Goal: Task Accomplishment & Management: Manage account settings

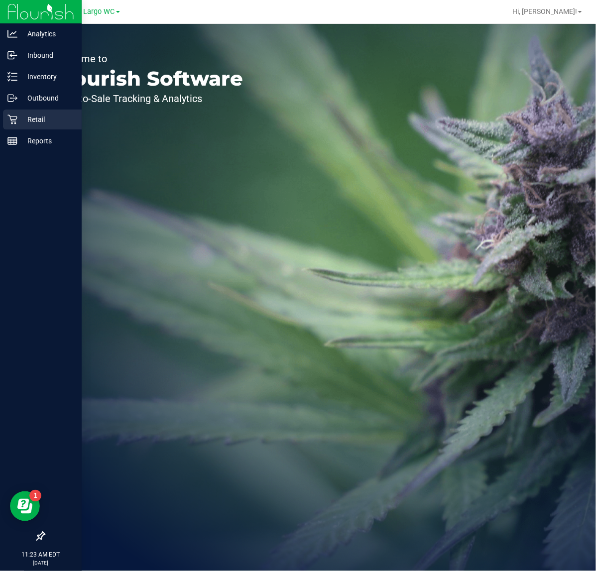
click at [19, 111] on div "Retail" at bounding box center [42, 120] width 79 height 20
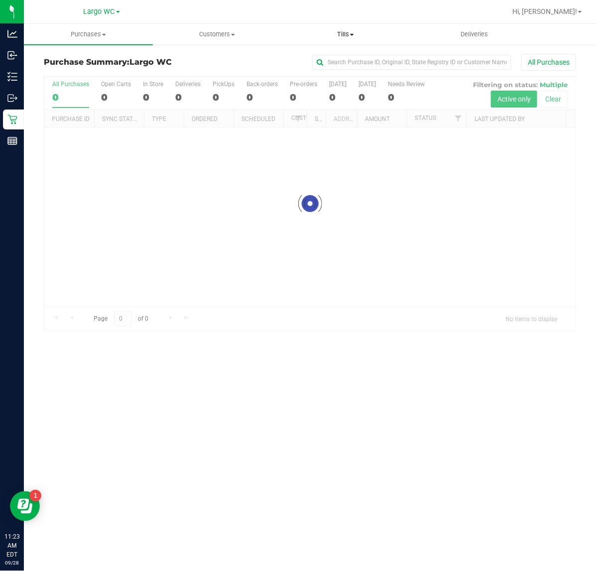
click at [334, 33] on span "Tills" at bounding box center [346, 34] width 128 height 9
click at [298, 59] on span "Manage tills" at bounding box center [314, 60] width 67 height 8
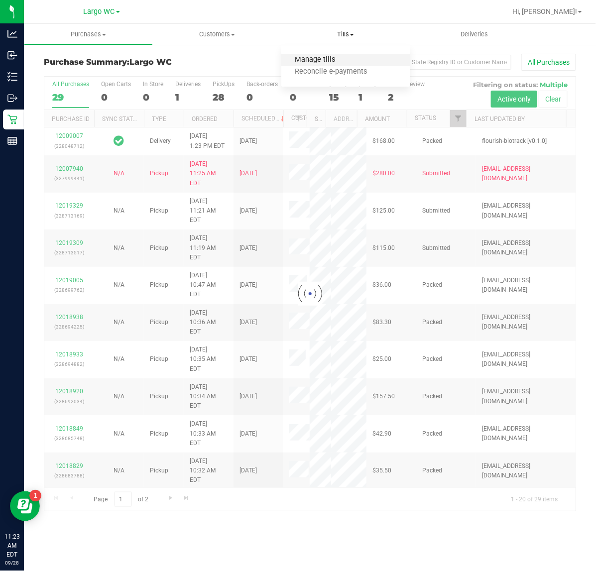
click at [312, 57] on span "Manage tills" at bounding box center [314, 60] width 67 height 8
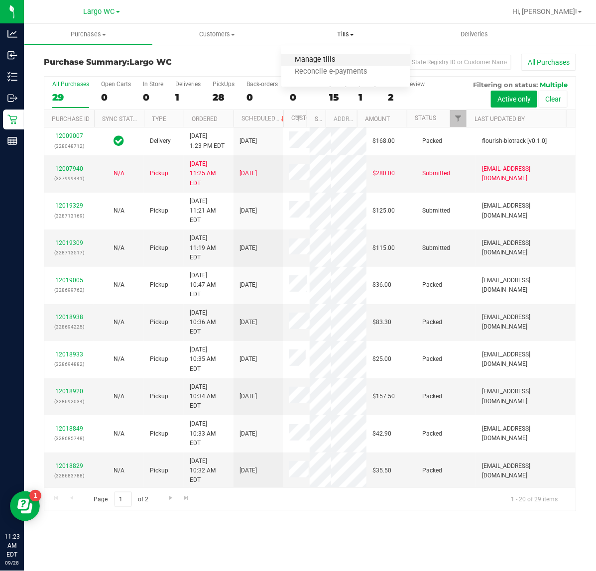
click at [317, 58] on span "Manage tills" at bounding box center [314, 60] width 67 height 8
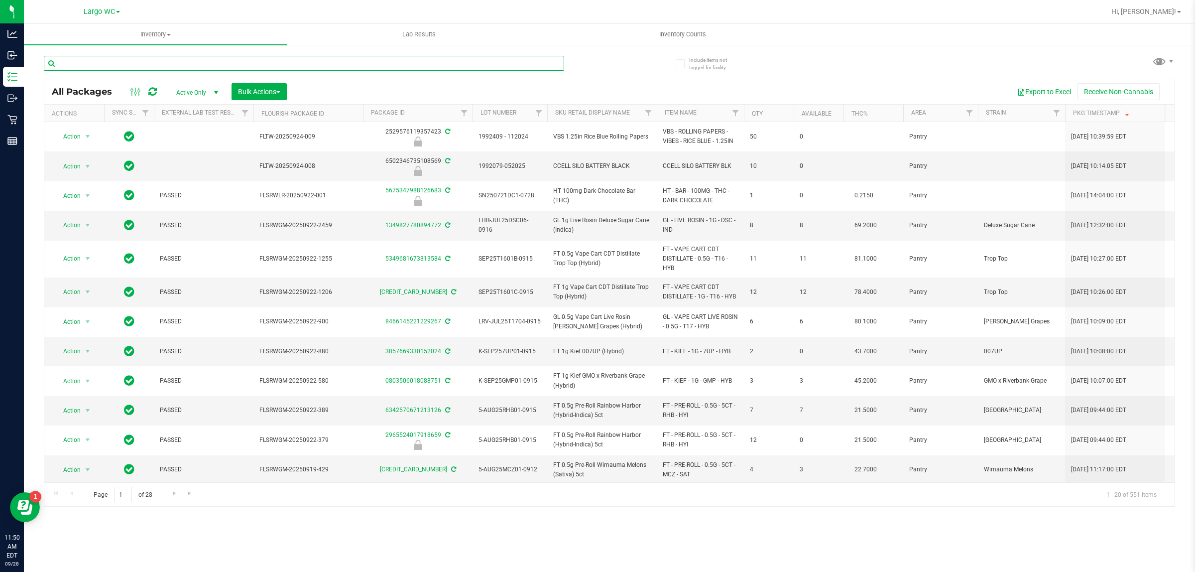
click at [334, 65] on input "text" at bounding box center [304, 63] width 520 height 15
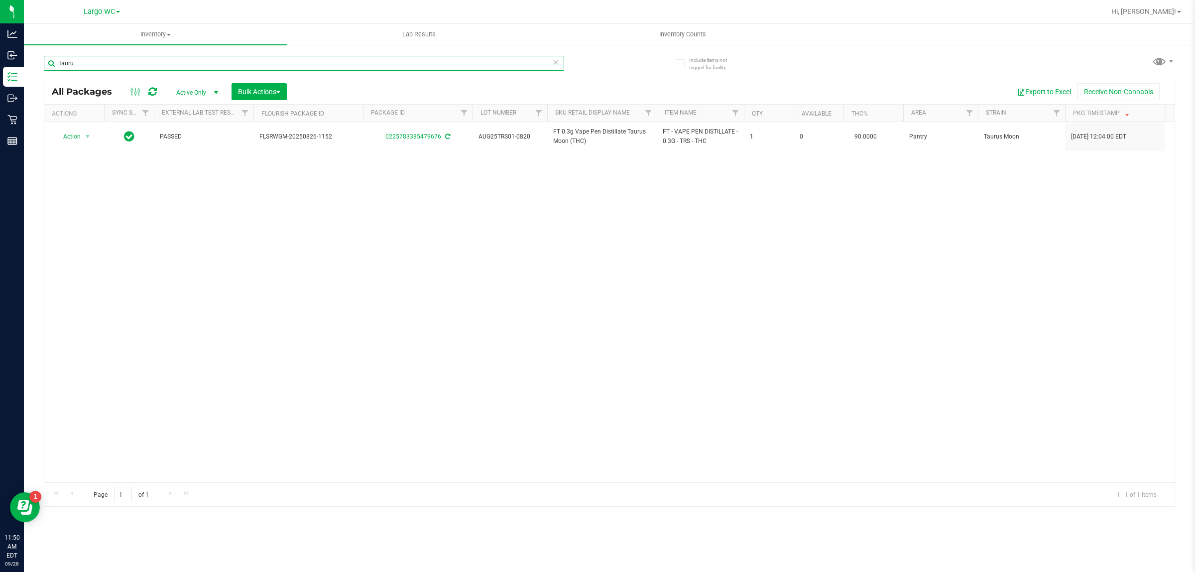
click at [285, 56] on input "tauru" at bounding box center [304, 63] width 520 height 15
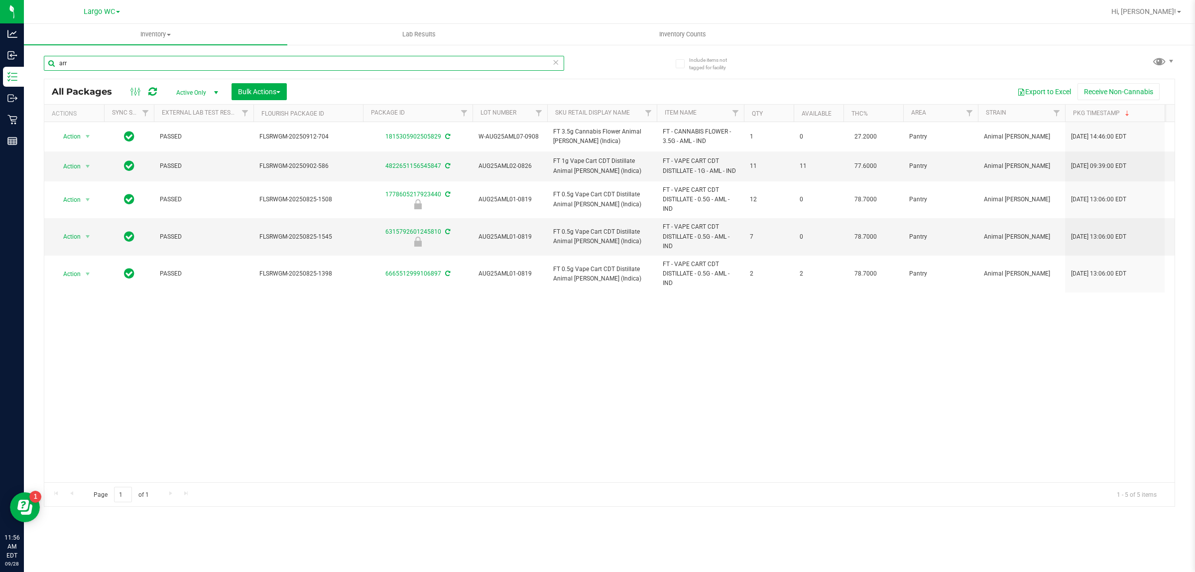
click at [281, 68] on input "arr" at bounding box center [304, 63] width 520 height 15
click at [280, 66] on input "arr" at bounding box center [304, 63] width 520 height 15
type input "a"
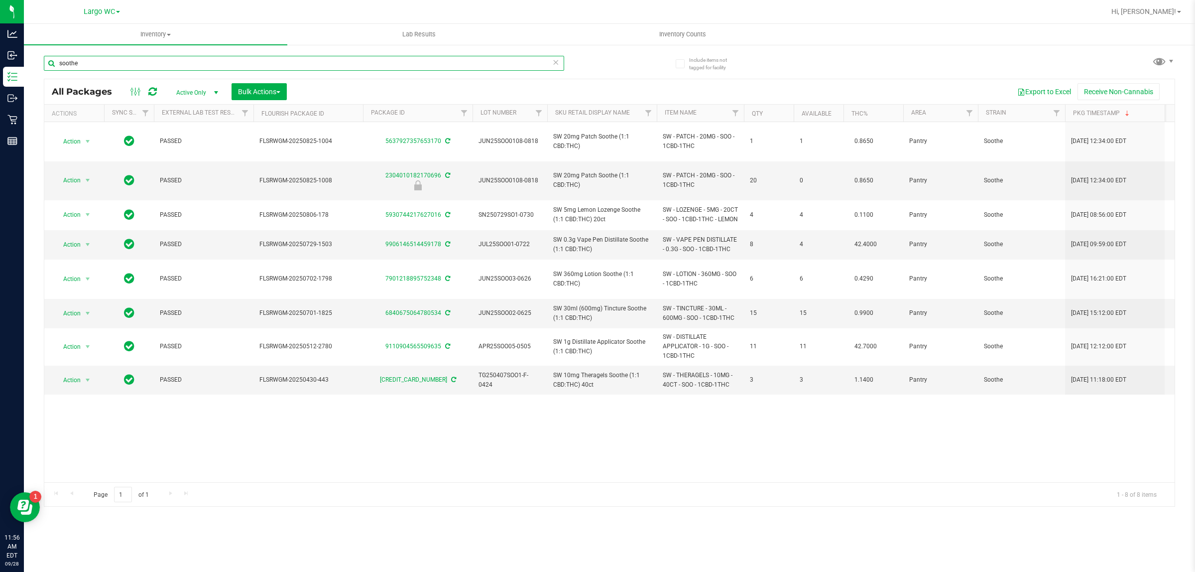
click at [290, 61] on input "soothe" at bounding box center [304, 63] width 520 height 15
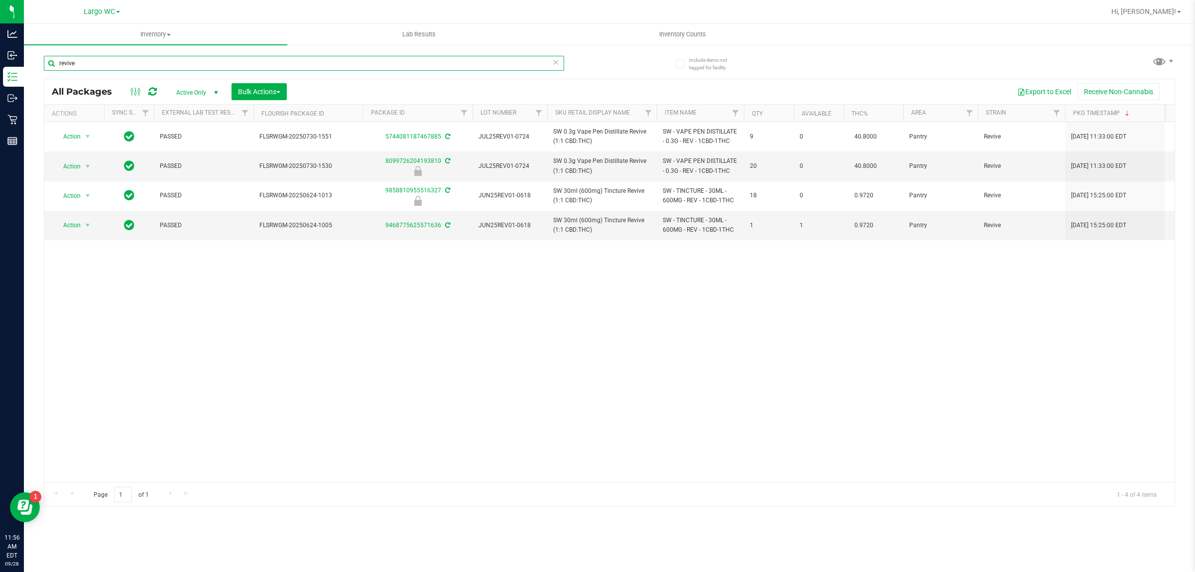
type input "revive"
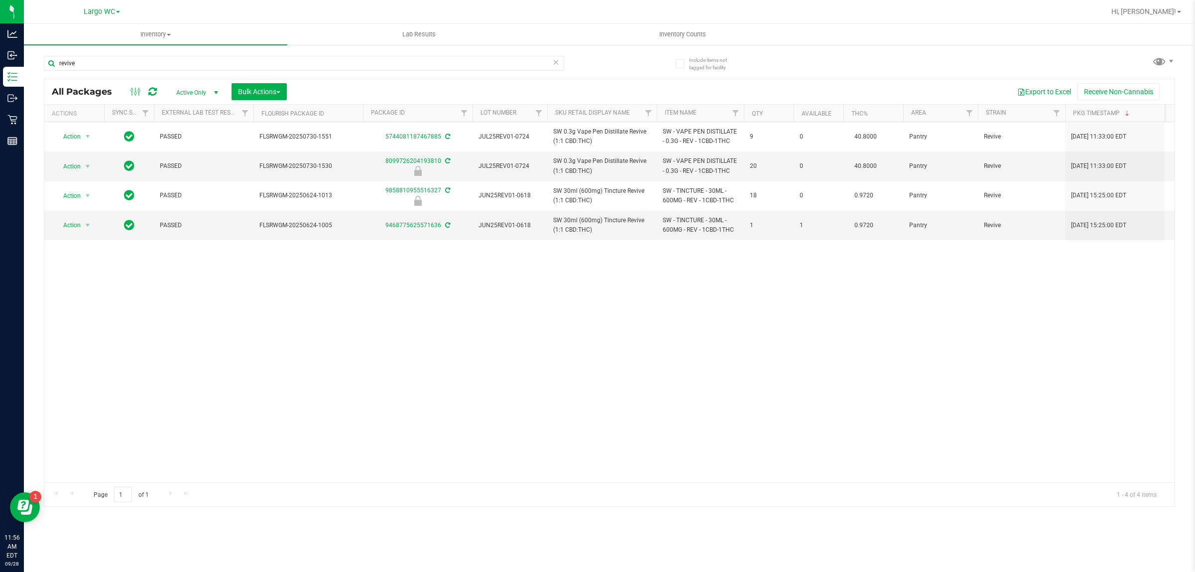
click at [992, 399] on div "Action Action Adjust qty Create package Edit attributes Global inventory Locate…" at bounding box center [609, 302] width 1130 height 360
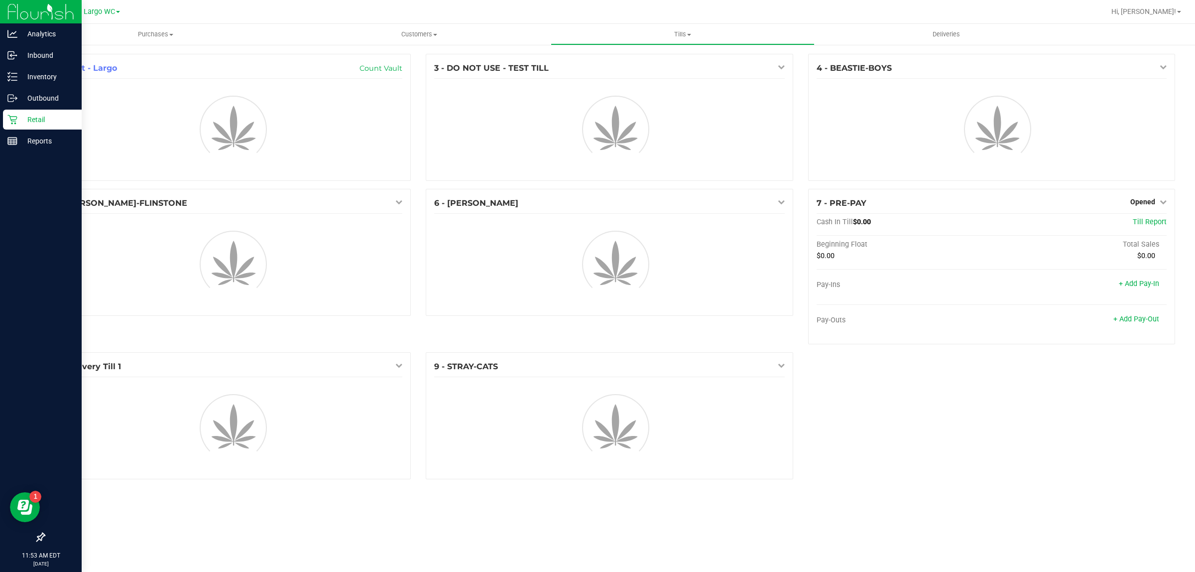
click at [10, 121] on icon at bounding box center [12, 120] width 10 height 10
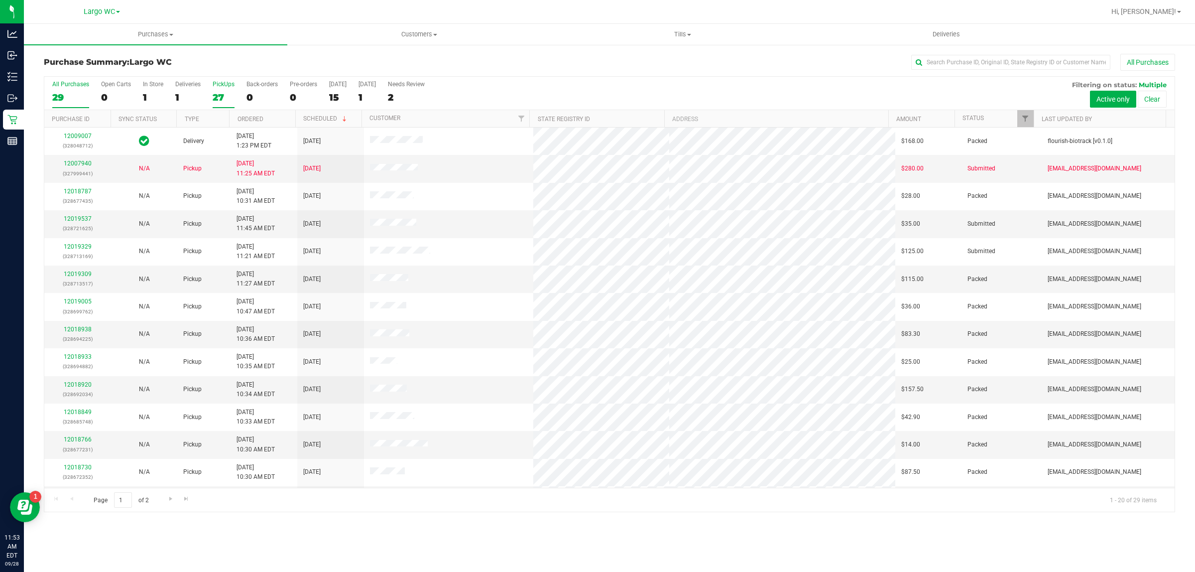
click at [224, 93] on div "27" at bounding box center [224, 97] width 22 height 11
click at [0, 0] on input "PickUps 27" at bounding box center [0, 0] width 0 height 0
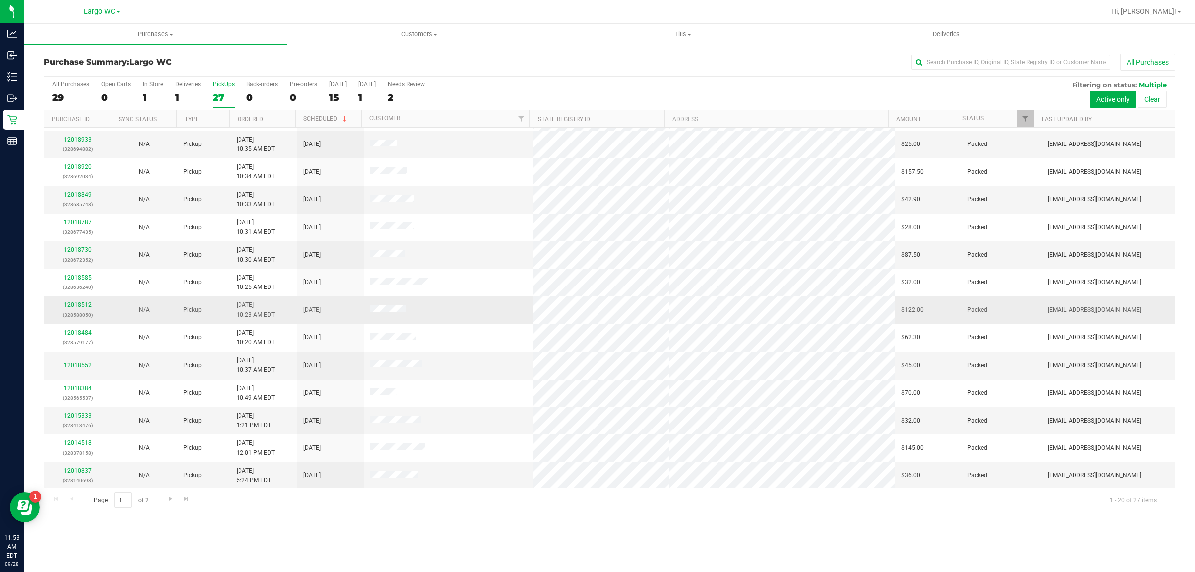
scroll to position [193, 0]
click at [171, 501] on span "Go to the next page" at bounding box center [171, 498] width 8 height 8
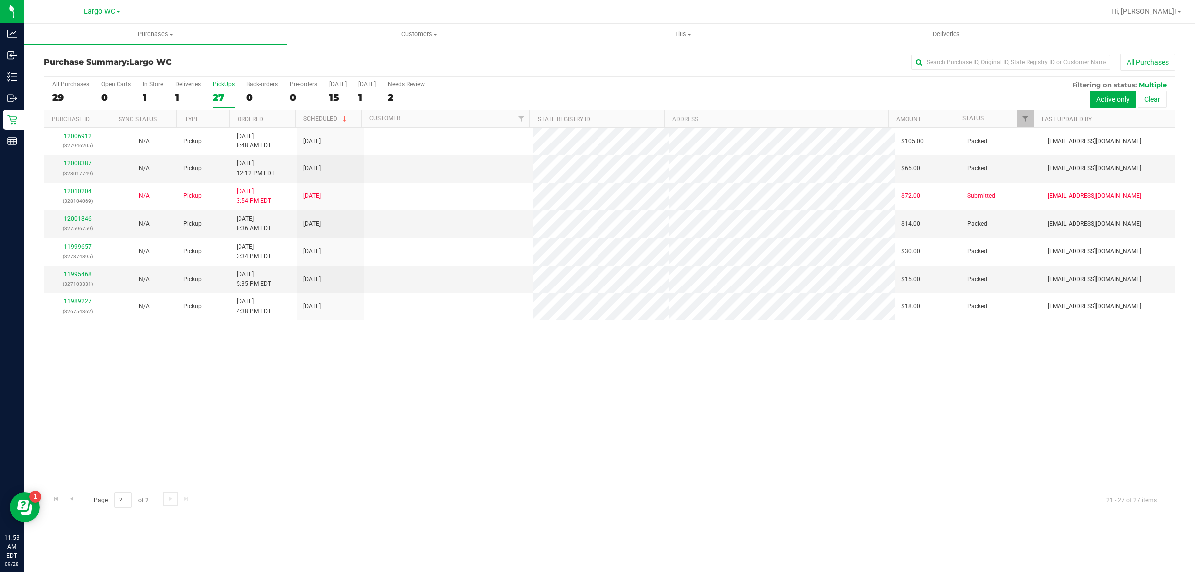
scroll to position [0, 0]
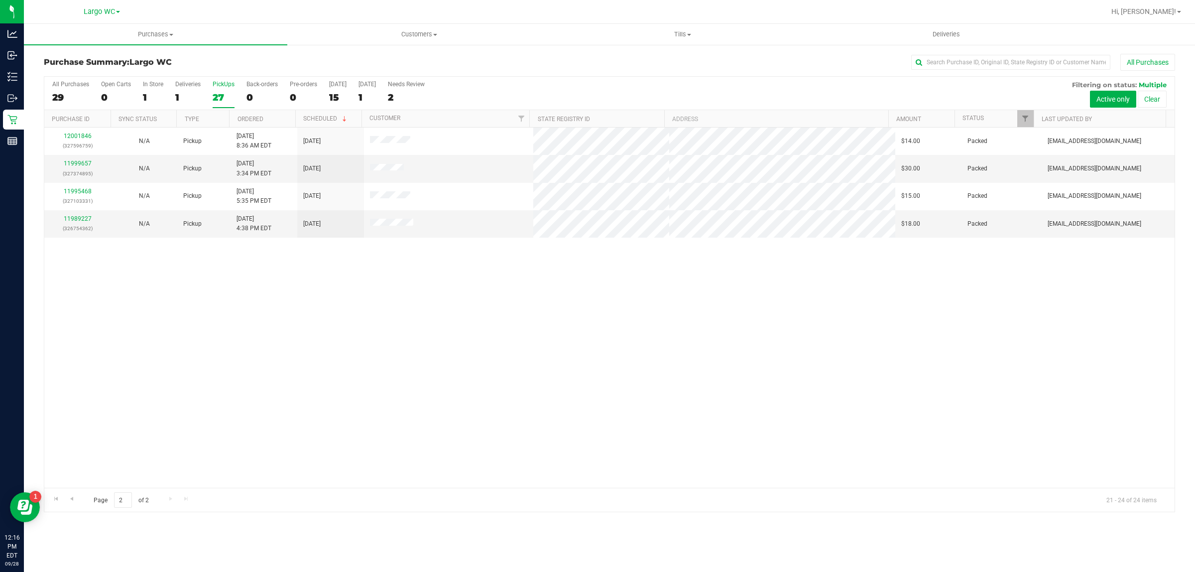
click at [118, 290] on div "12001846 (327596759) N/A Pickup [DATE] 8:36 AM EDT 9/25/2025 $14.00 Packed [EMA…" at bounding box center [609, 307] width 1130 height 360
click at [155, 30] on span "Purchases" at bounding box center [155, 34] width 263 height 9
click at [89, 67] on li "Fulfillment" at bounding box center [155, 72] width 263 height 12
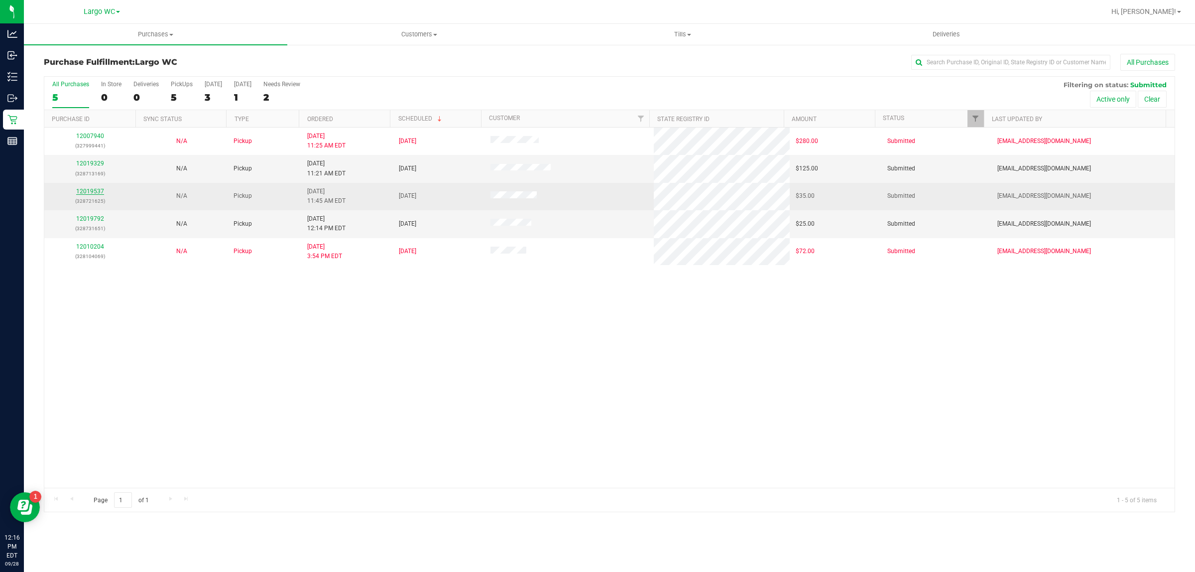
click at [98, 192] on link "12019537" at bounding box center [90, 191] width 28 height 7
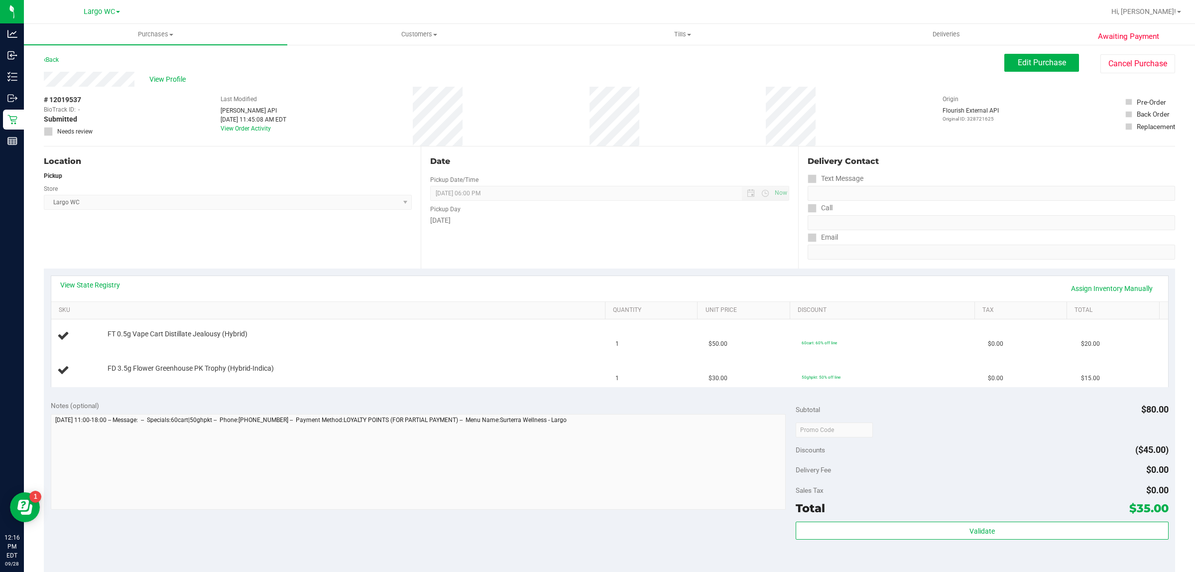
drag, startPoint x: 65, startPoint y: 97, endPoint x: 84, endPoint y: 99, distance: 18.5
click at [84, 99] on div "# 12019537 BioTrack ID: - Submitted Needs review" at bounding box center [69, 115] width 50 height 41
copy div "9537"
drag, startPoint x: 1045, startPoint y: 67, endPoint x: 1044, endPoint y: 73, distance: 5.6
click at [1044, 72] on div "Edit Purchase Cancel Purchase" at bounding box center [1089, 63] width 171 height 19
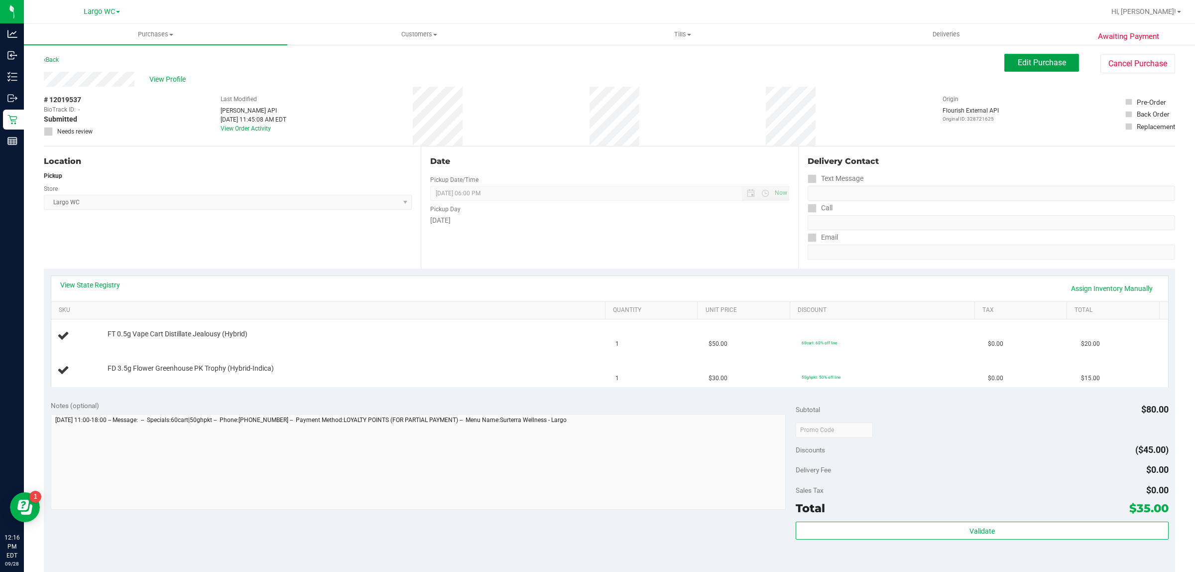
click at [1043, 62] on span "Edit Purchase" at bounding box center [1042, 62] width 48 height 9
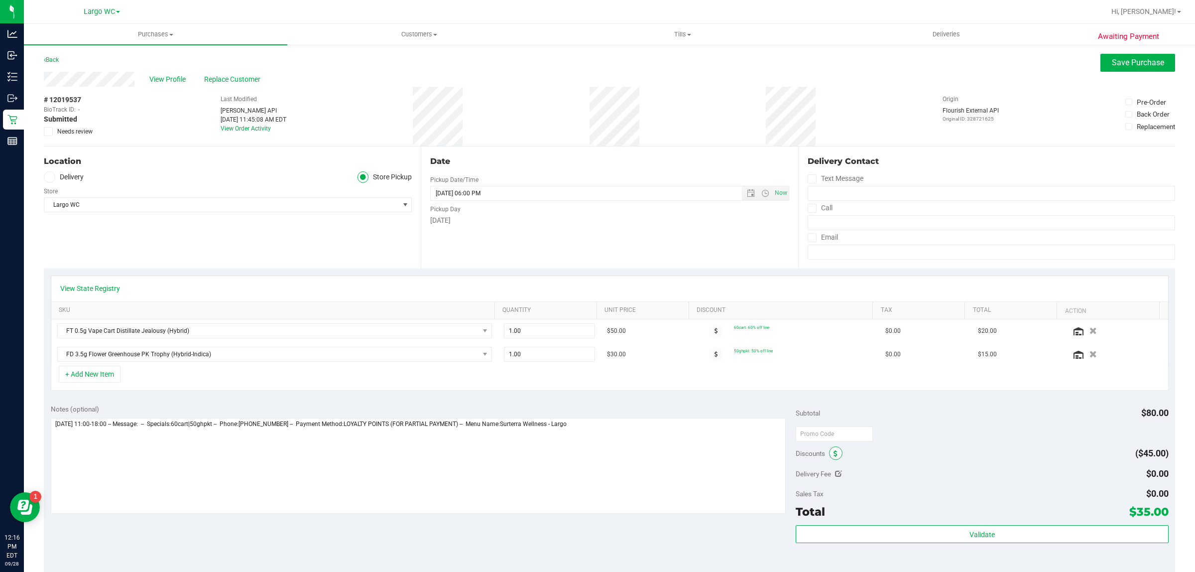
click at [832, 451] on span at bounding box center [835, 452] width 13 height 13
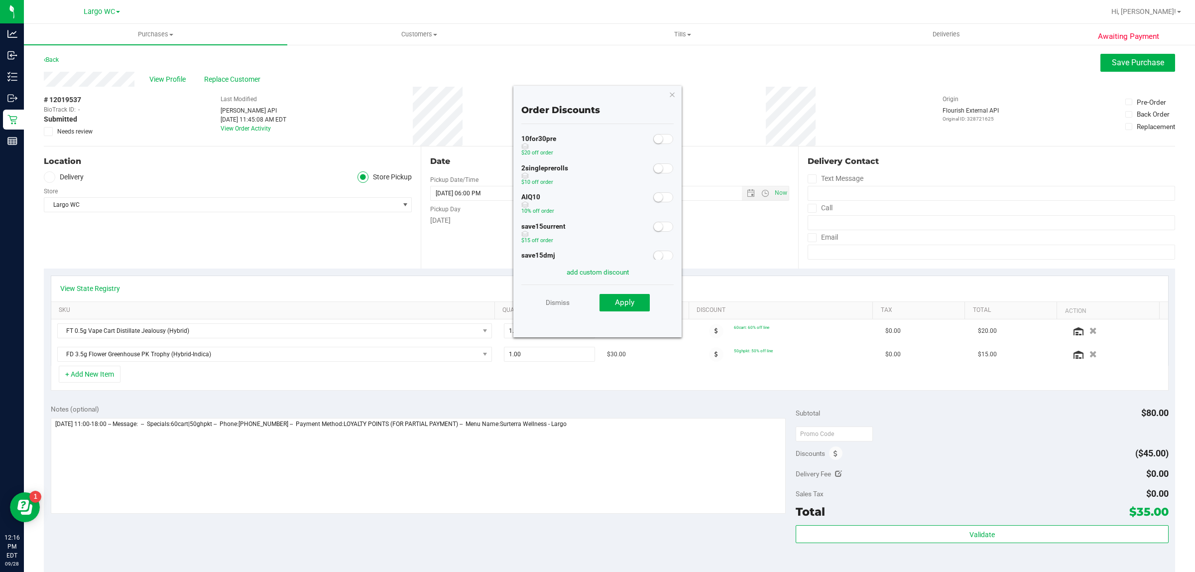
click at [656, 200] on span at bounding box center [663, 197] width 20 height 10
click at [633, 295] on button "Apply" at bounding box center [625, 303] width 50 height 18
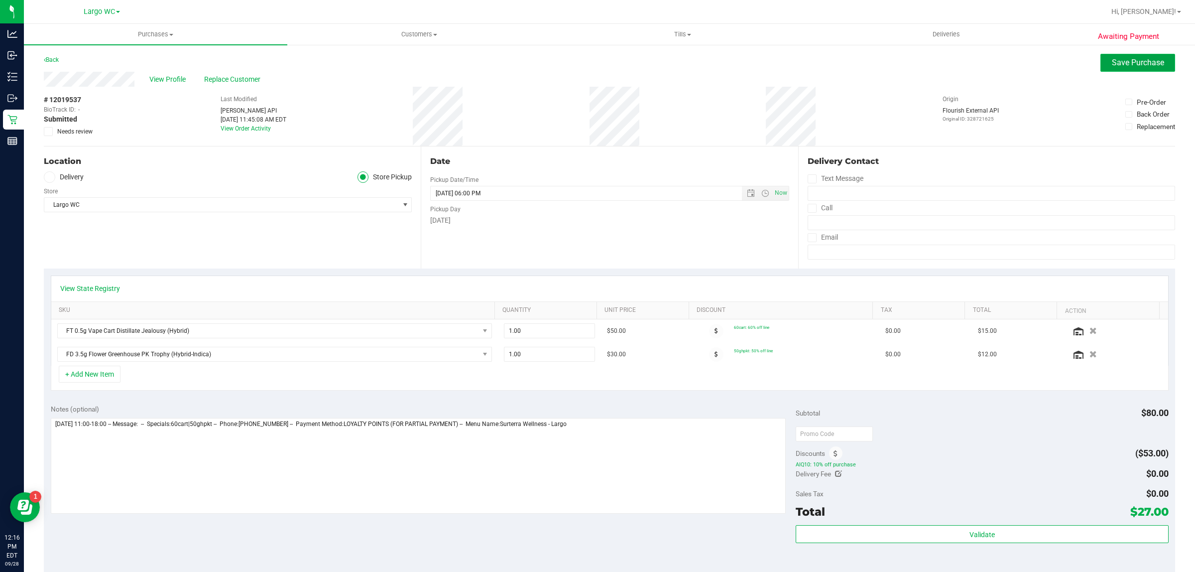
click at [1131, 54] on button "Save Purchase" at bounding box center [1138, 63] width 75 height 18
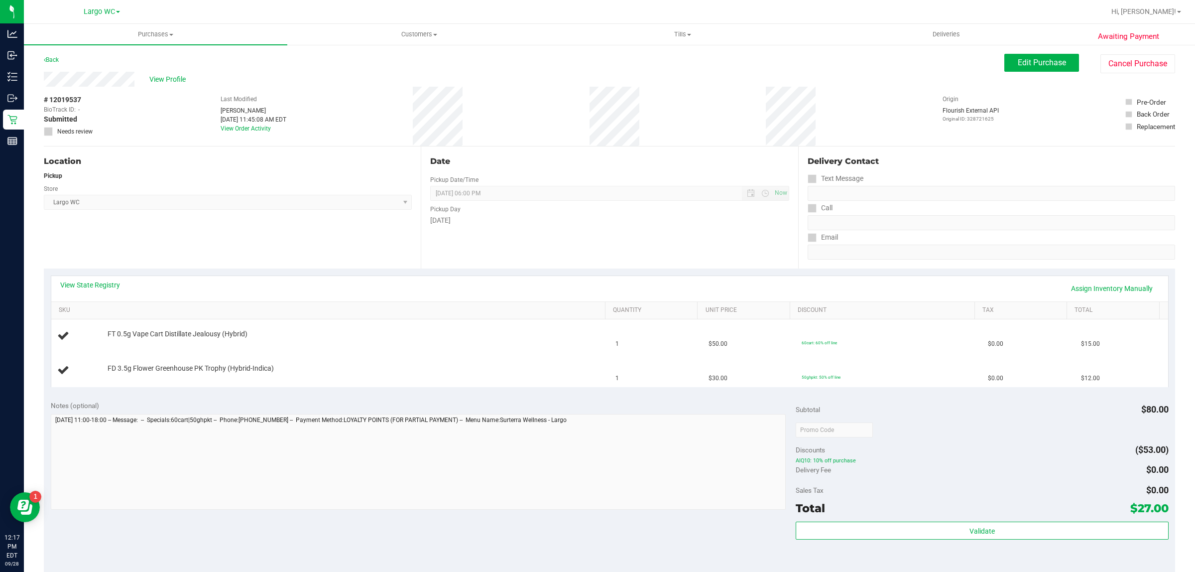
click at [495, 238] on div "Date Pickup Date/Time [DATE] Now [DATE] 06:00 PM Now Pickup Day [DATE]" at bounding box center [609, 207] width 377 height 122
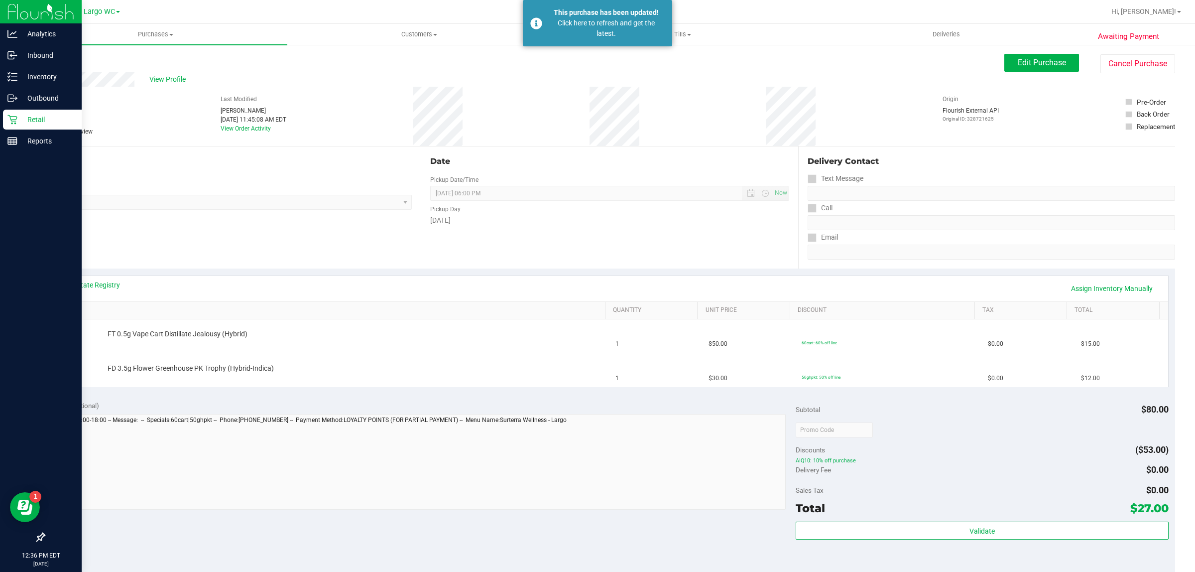
click at [19, 118] on p "Retail" at bounding box center [47, 120] width 60 height 12
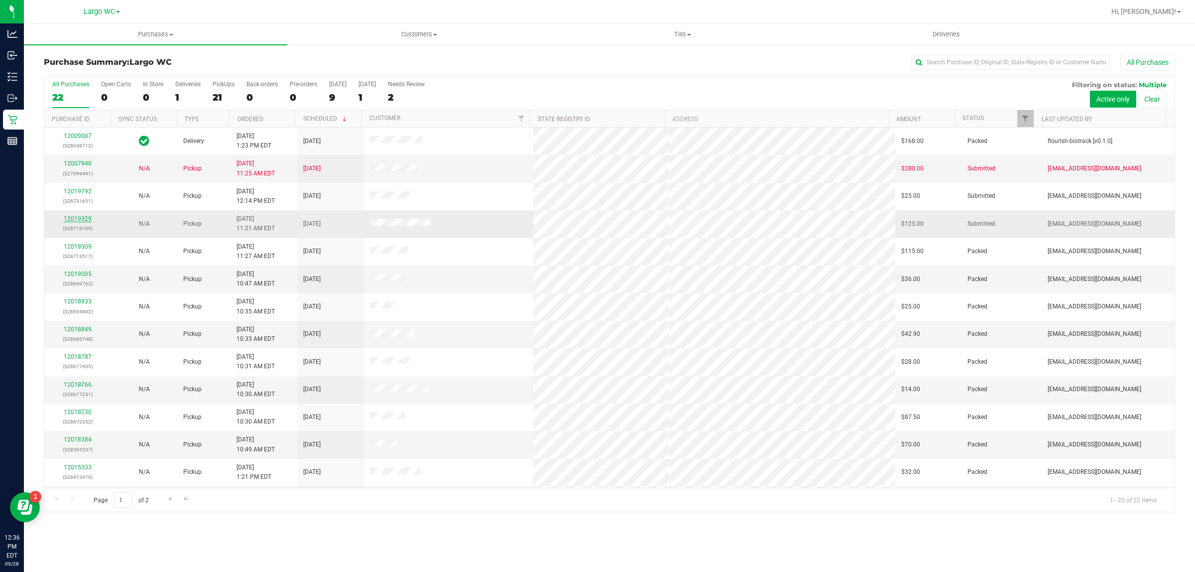
click at [82, 218] on link "12019329" at bounding box center [78, 218] width 28 height 7
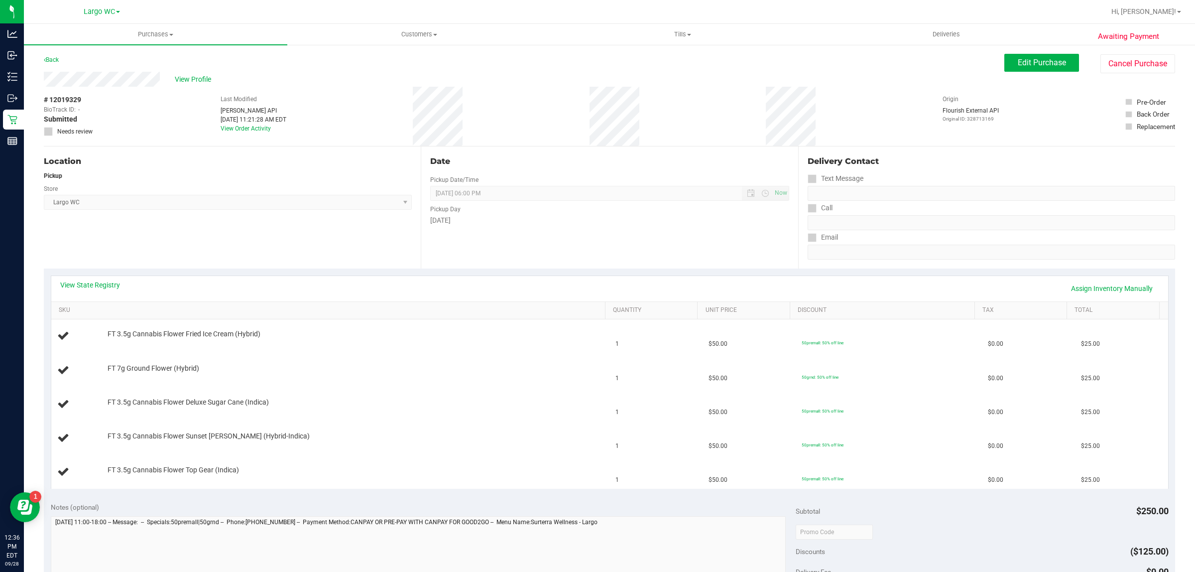
drag, startPoint x: 65, startPoint y: 98, endPoint x: 81, endPoint y: 99, distance: 16.0
click at [81, 99] on div "# 12019329 BioTrack ID: - Submitted Needs review" at bounding box center [69, 115] width 50 height 41
copy span "9329"
click at [1022, 65] on span "Edit Purchase" at bounding box center [1042, 62] width 48 height 9
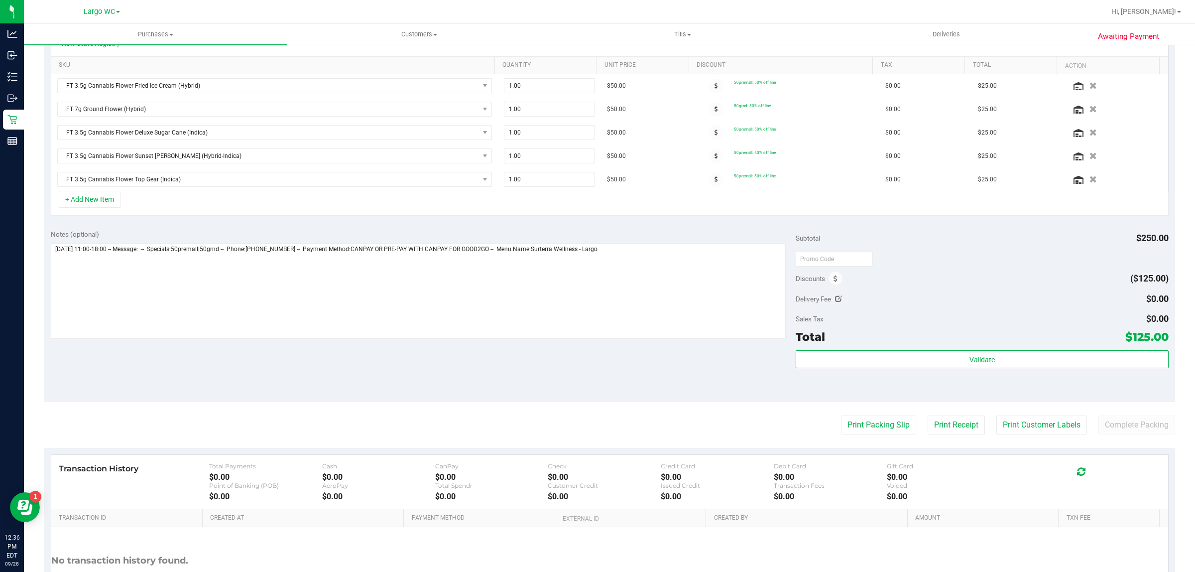
scroll to position [249, 0]
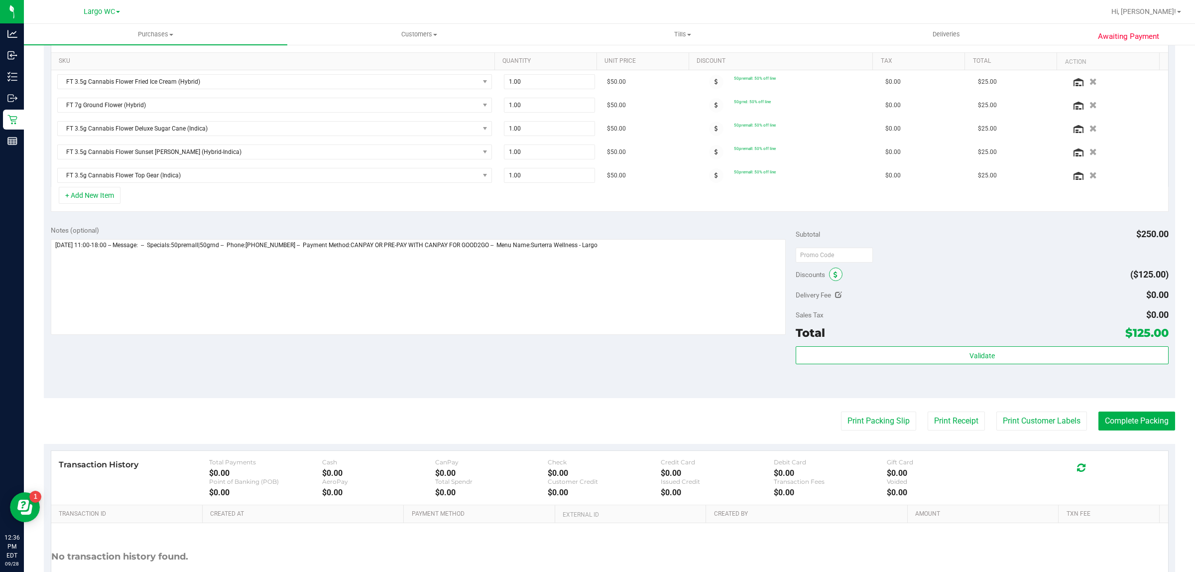
click at [832, 275] on span at bounding box center [835, 273] width 13 height 13
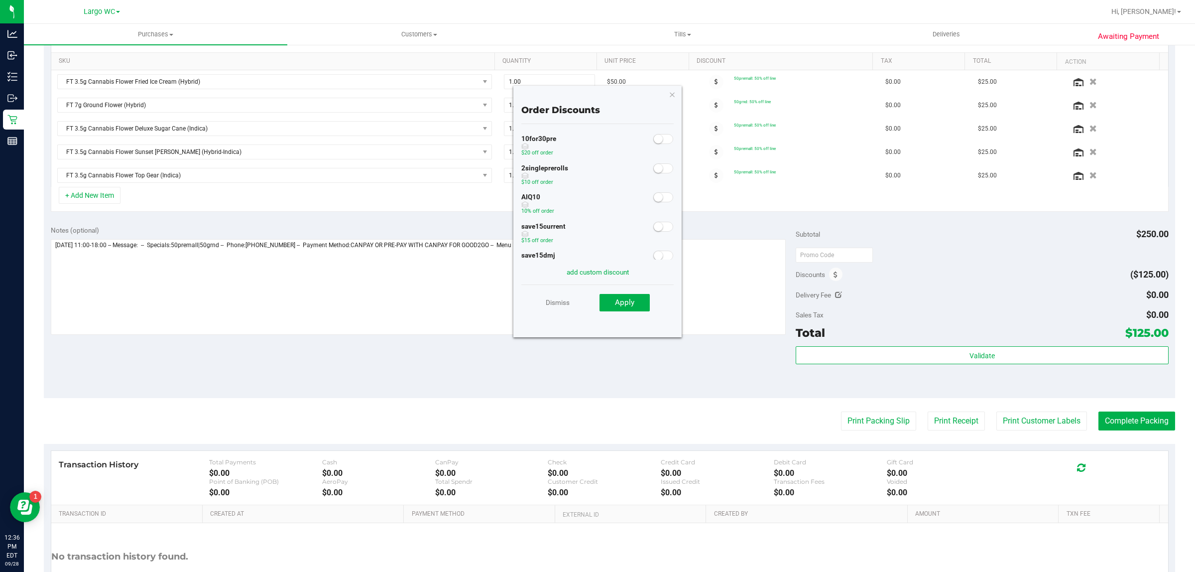
click at [656, 197] on span at bounding box center [663, 197] width 20 height 10
click at [630, 299] on span "Apply" at bounding box center [624, 302] width 19 height 9
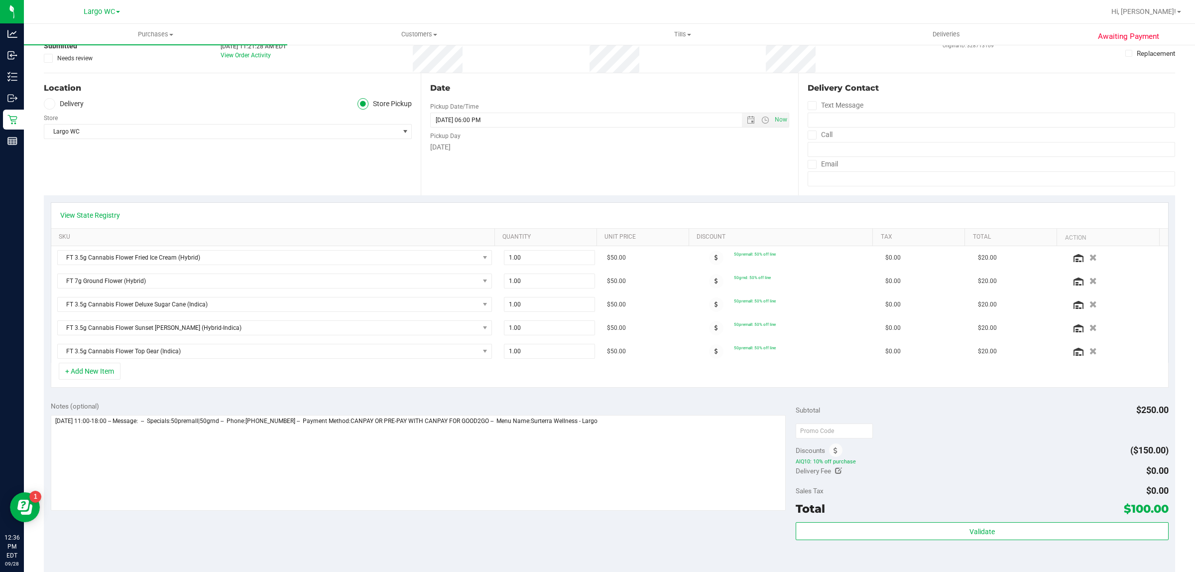
scroll to position [0, 0]
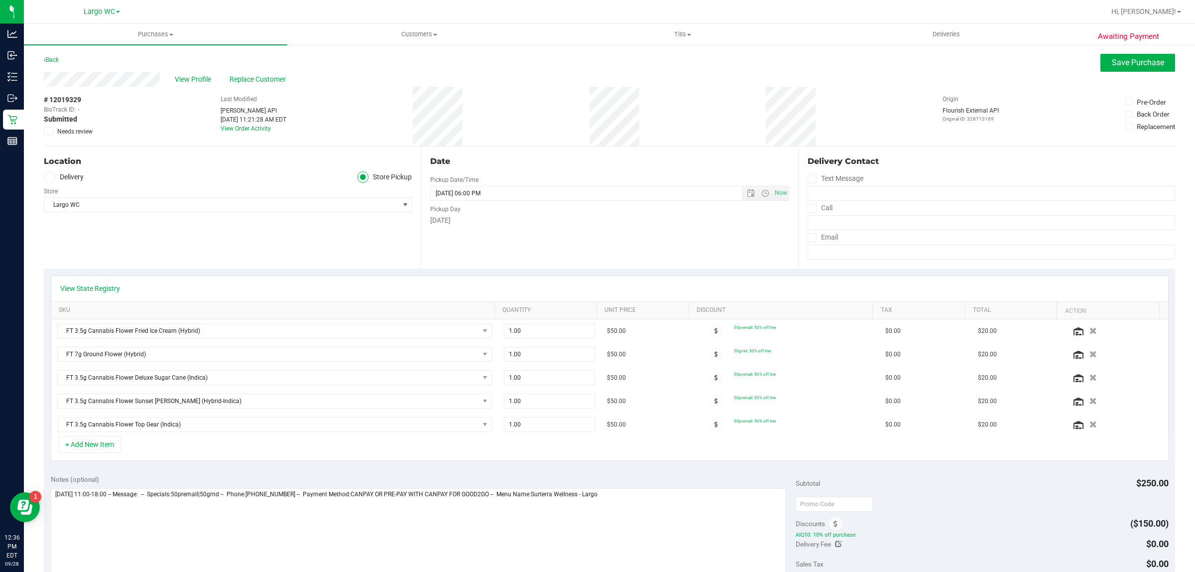
click at [392, 277] on div "View State Registry" at bounding box center [609, 288] width 1117 height 25
click at [1138, 61] on span "Save Purchase" at bounding box center [1138, 62] width 52 height 9
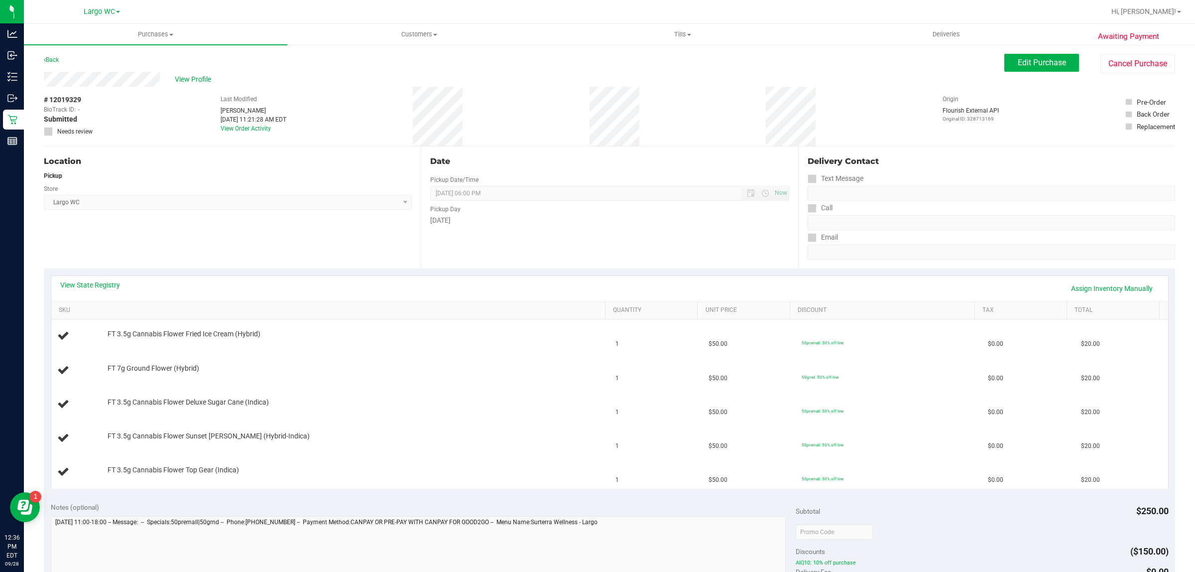
drag, startPoint x: 65, startPoint y: 99, endPoint x: 82, endPoint y: 95, distance: 17.8
click at [82, 95] on div "# 12019329 BioTrack ID: - Submitted Needs review" at bounding box center [69, 115] width 50 height 41
copy span "9329"
